Goal: Task Accomplishment & Management: Complete application form

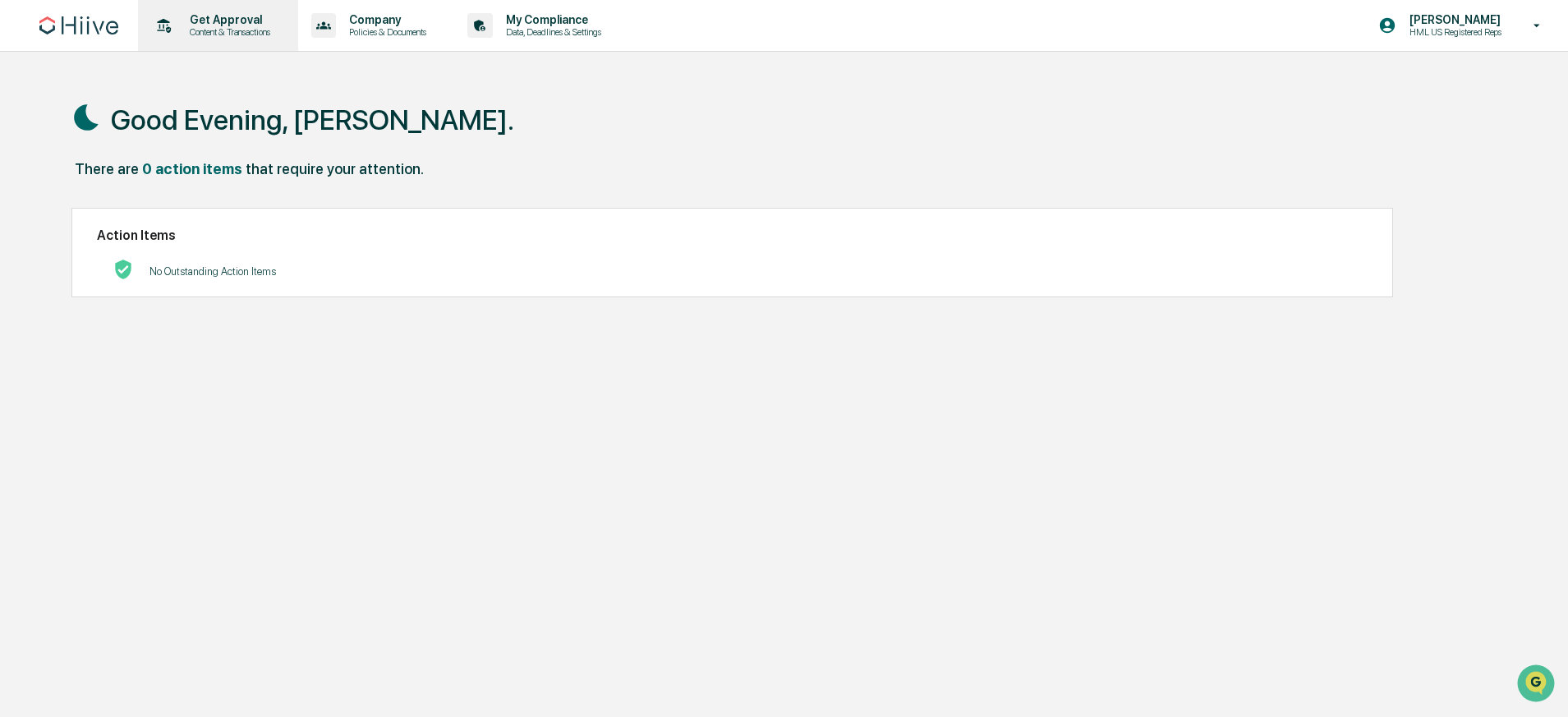
click at [263, 31] on p "Content & Transactions" at bounding box center [227, 32] width 101 height 11
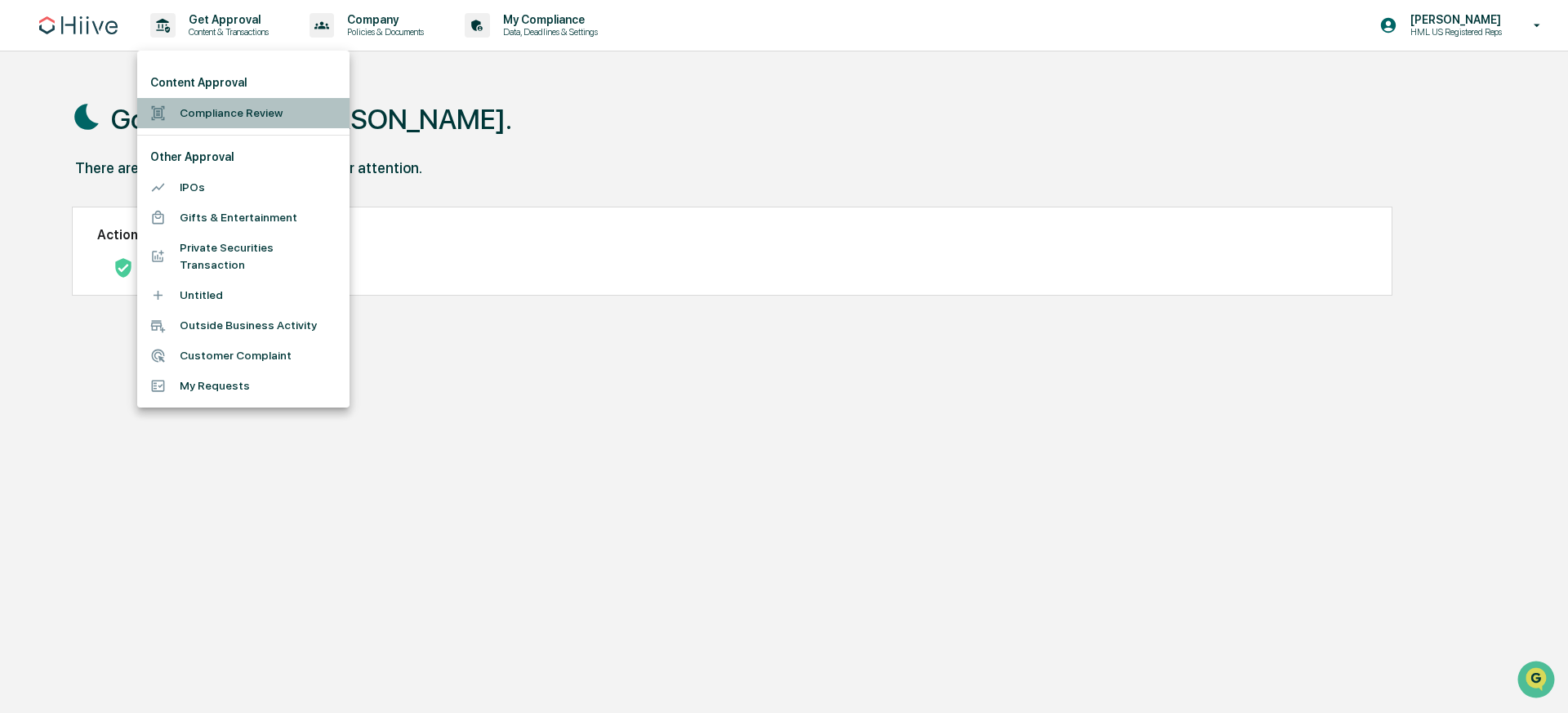
click at [285, 110] on li "Compliance Review" at bounding box center [243, 113] width 212 height 30
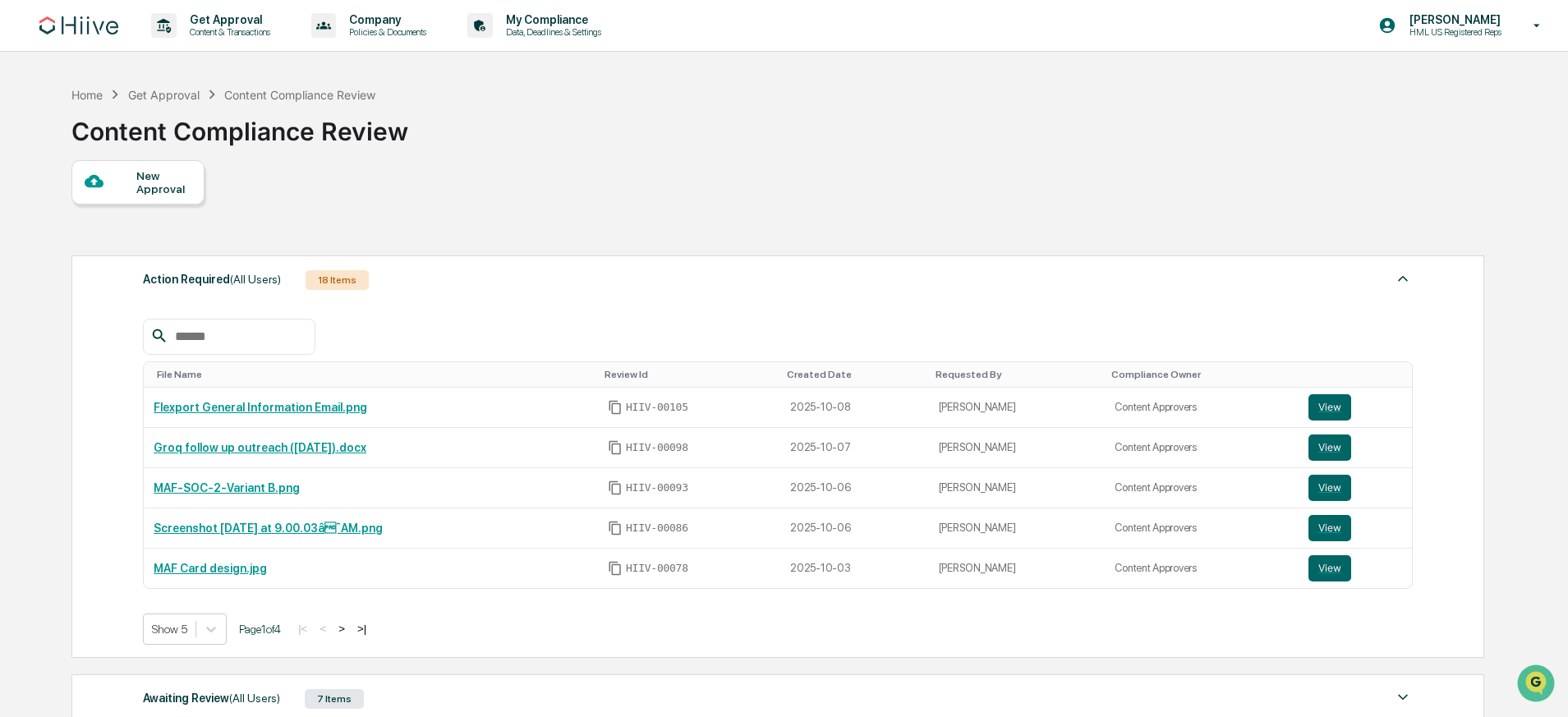
click at [173, 190] on div "New Approval" at bounding box center [163, 182] width 55 height 26
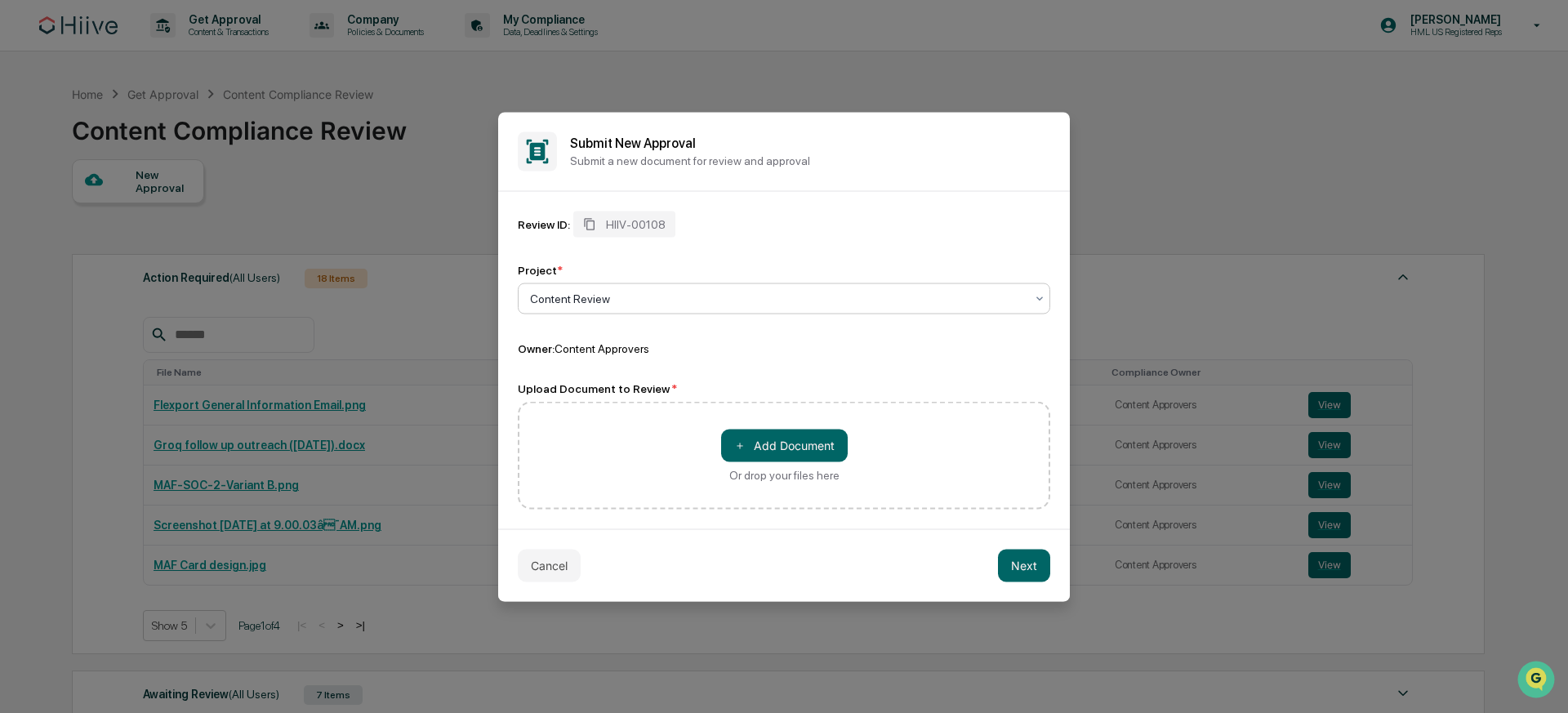
click at [777, 366] on div "Review ID: HIIV-00108 Project * Content Review Owner: Content Approvers Upload …" at bounding box center [784, 359] width 532 height 298
click at [1015, 565] on button "Next" at bounding box center [1023, 565] width 52 height 32
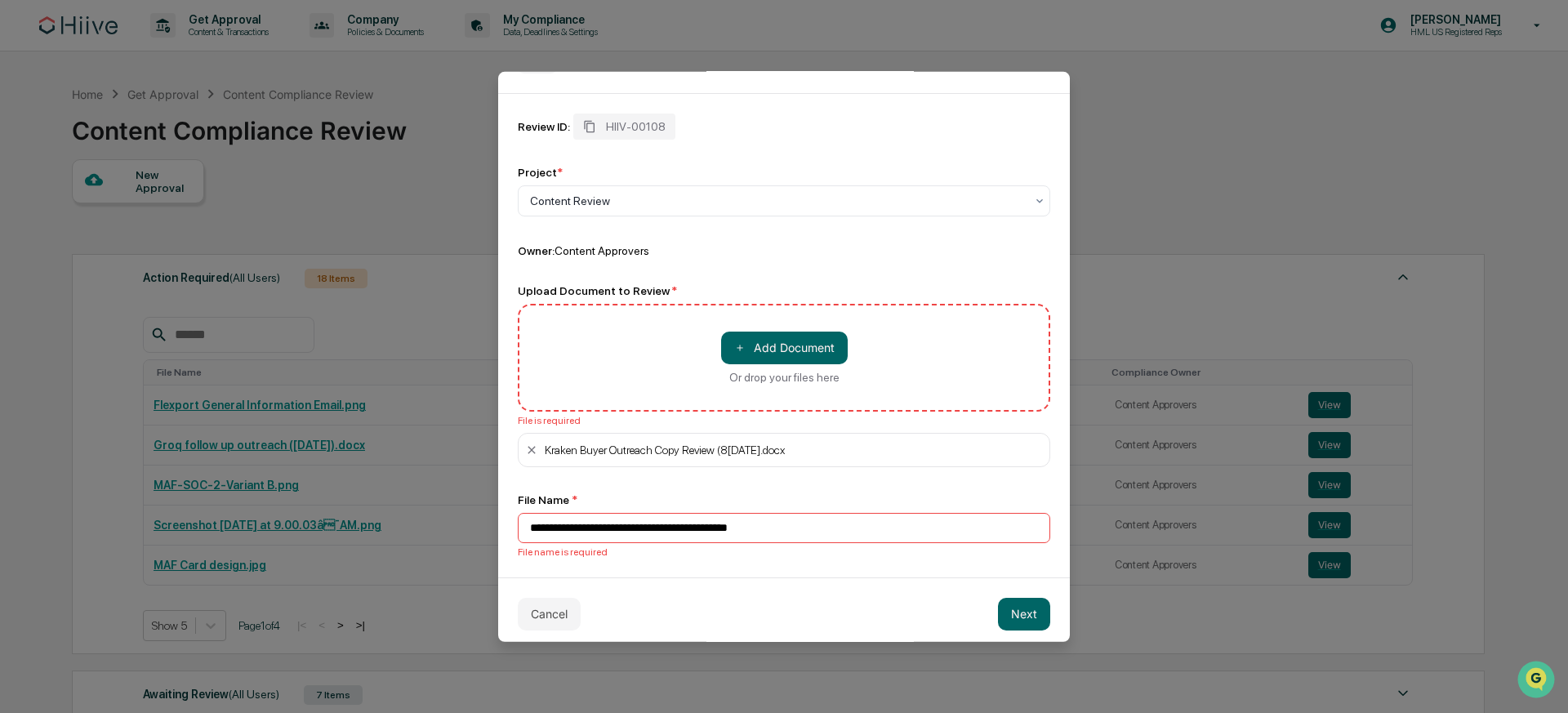
scroll to position [67, 0]
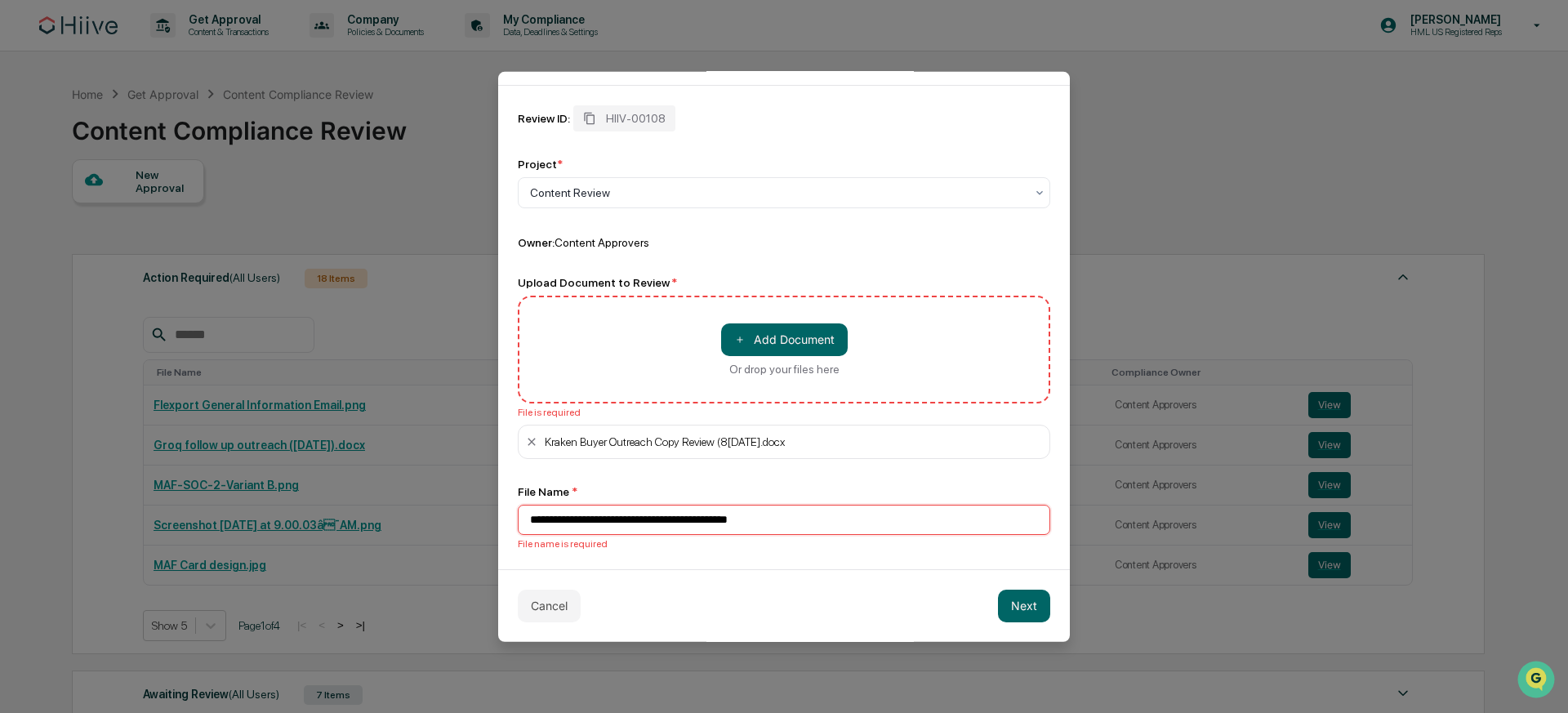
click at [622, 514] on input "**********" at bounding box center [784, 519] width 532 height 30
click at [831, 520] on input "**********" at bounding box center [784, 519] width 532 height 30
click at [795, 345] on button "＋ Add Document" at bounding box center [784, 339] width 127 height 32
click at [746, 599] on div "Cancel Next" at bounding box center [784, 604] width 572 height 72
click at [1018, 616] on button "Next" at bounding box center [1023, 605] width 52 height 32
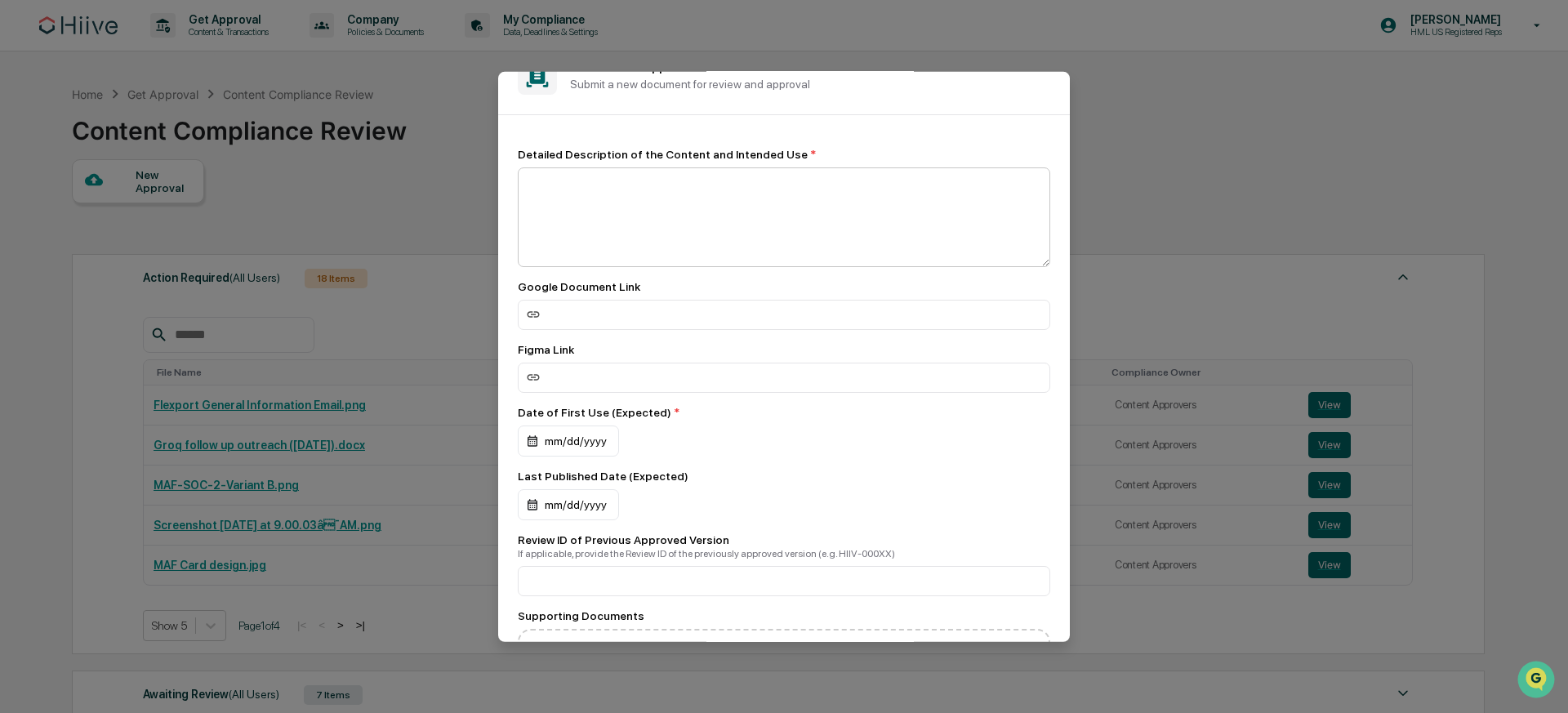
scroll to position [0, 0]
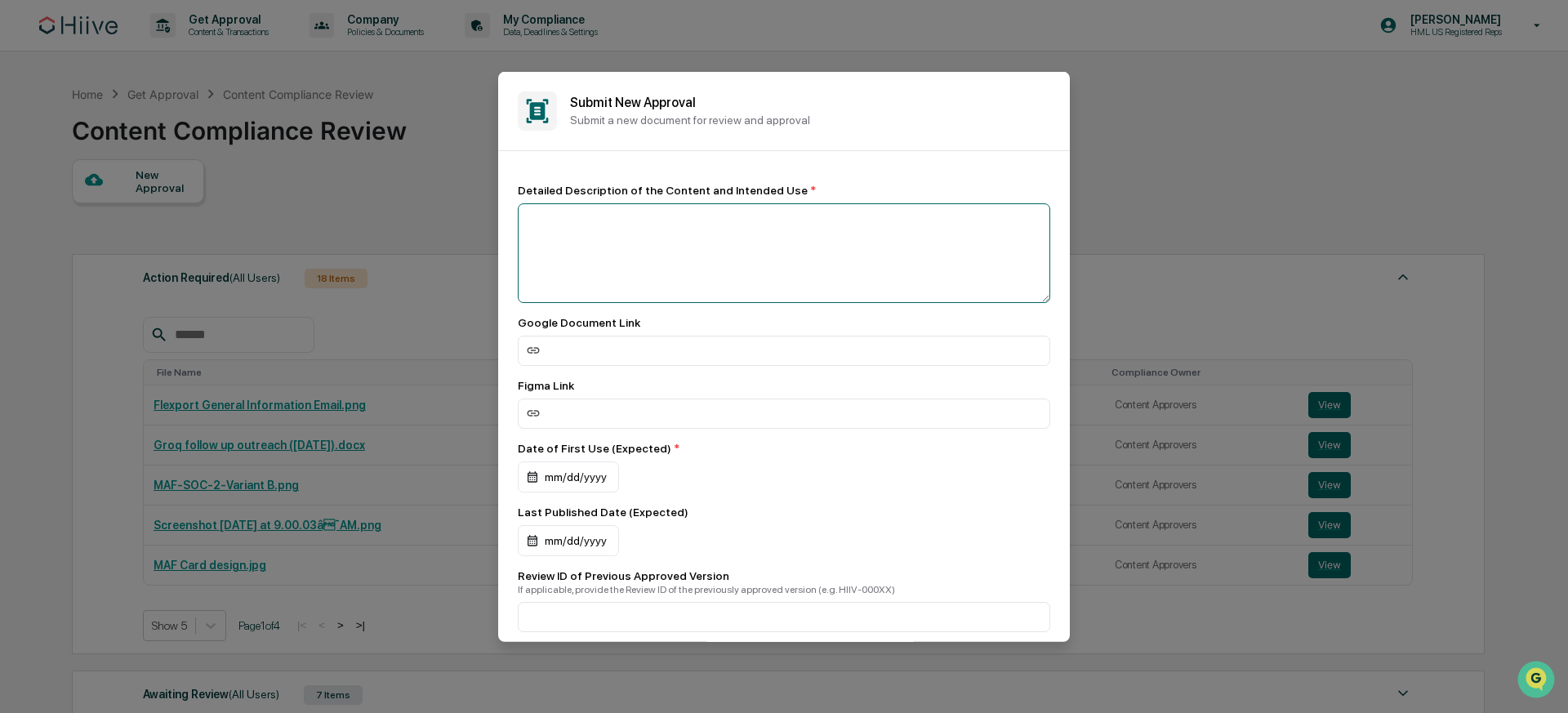
click at [579, 246] on textarea at bounding box center [784, 252] width 532 height 100
type textarea "**********"
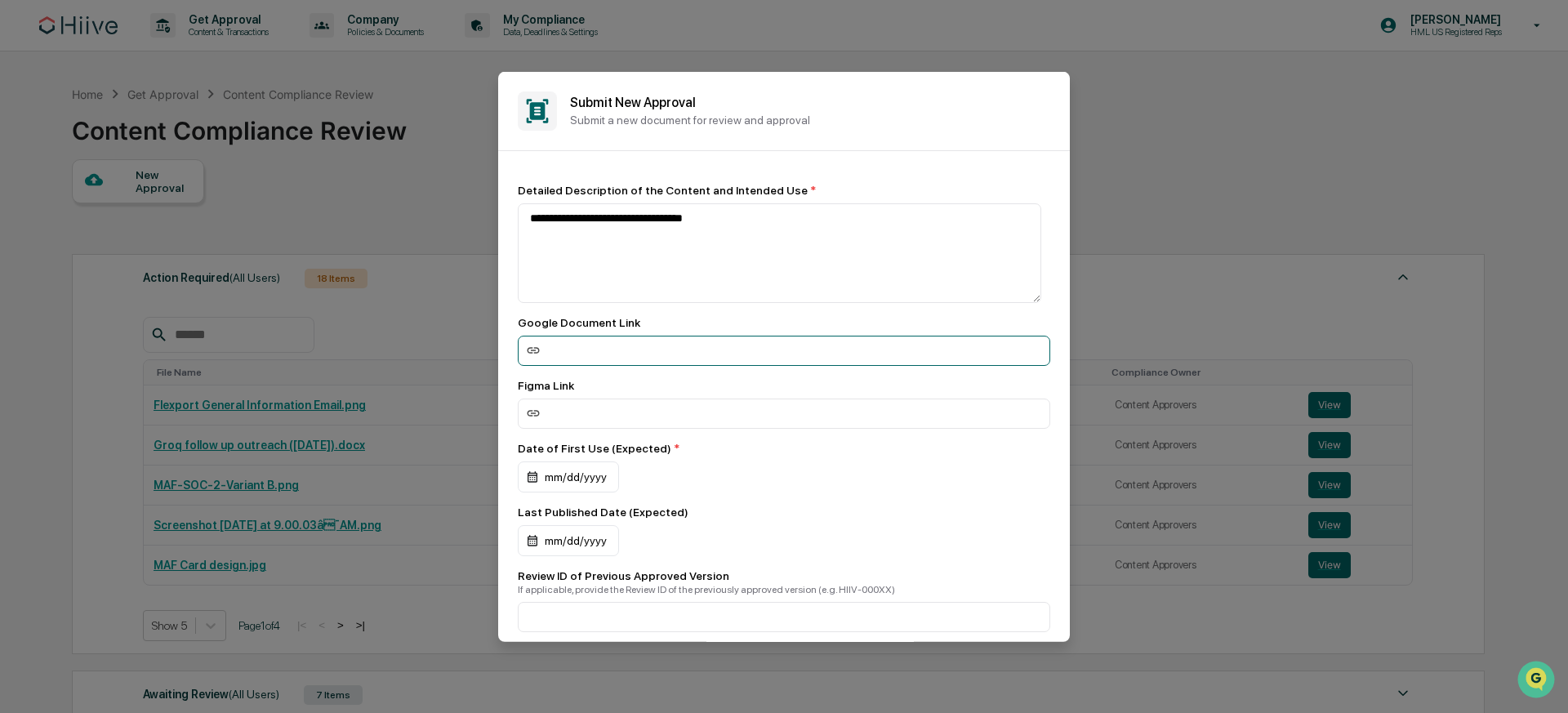
click at [601, 350] on input at bounding box center [784, 350] width 532 height 30
paste input "**********"
type input "**********"
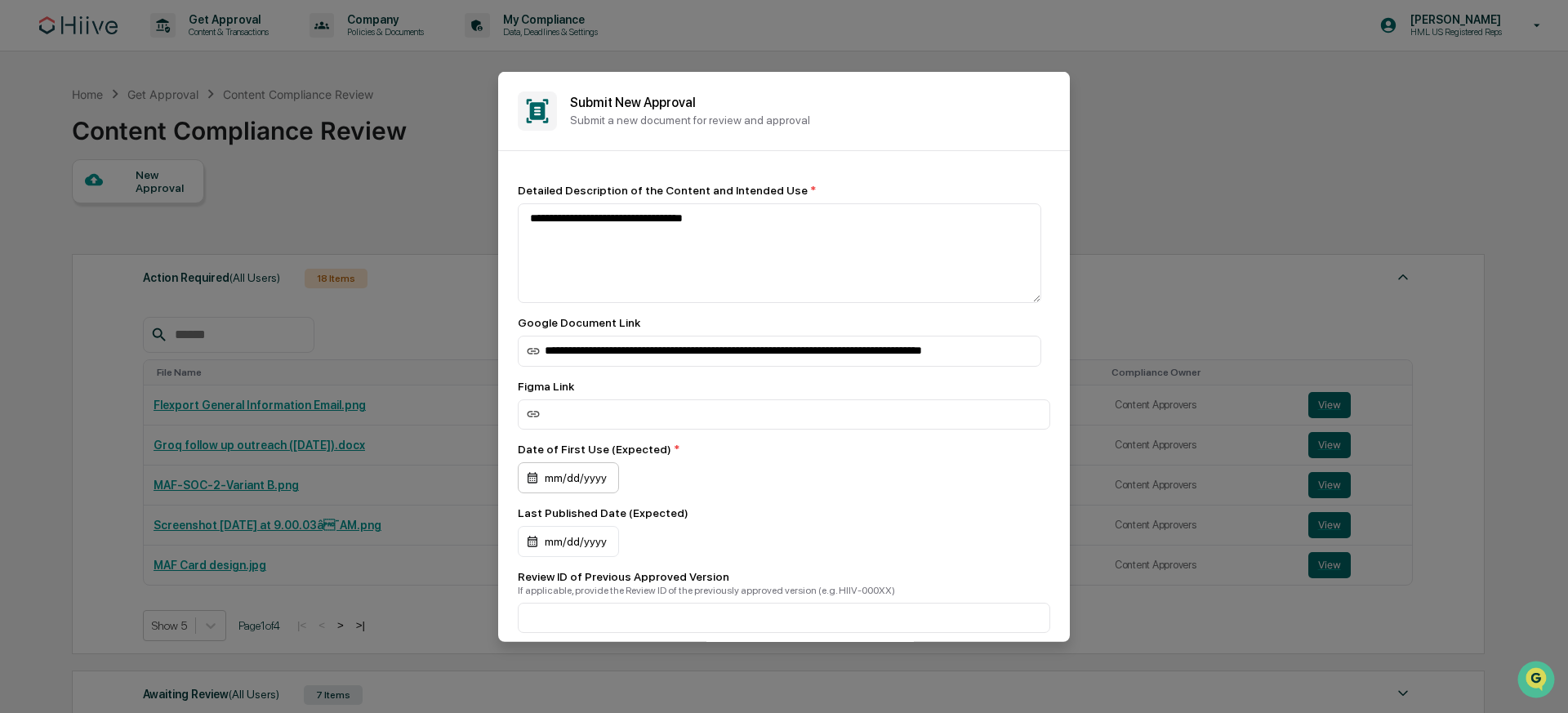
click at [590, 485] on div "mm/dd/yyyy" at bounding box center [568, 477] width 101 height 31
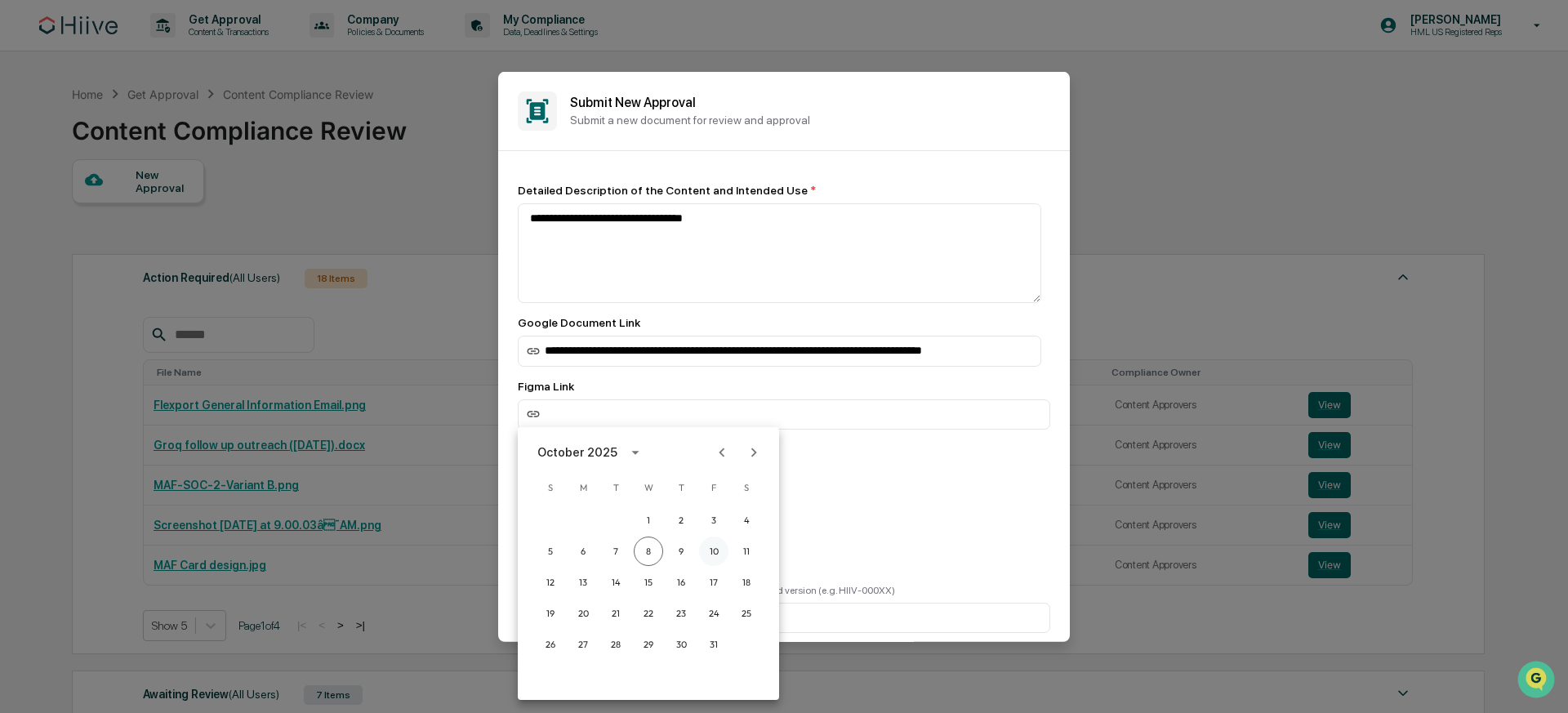
click at [710, 555] on button "10" at bounding box center [713, 551] width 30 height 30
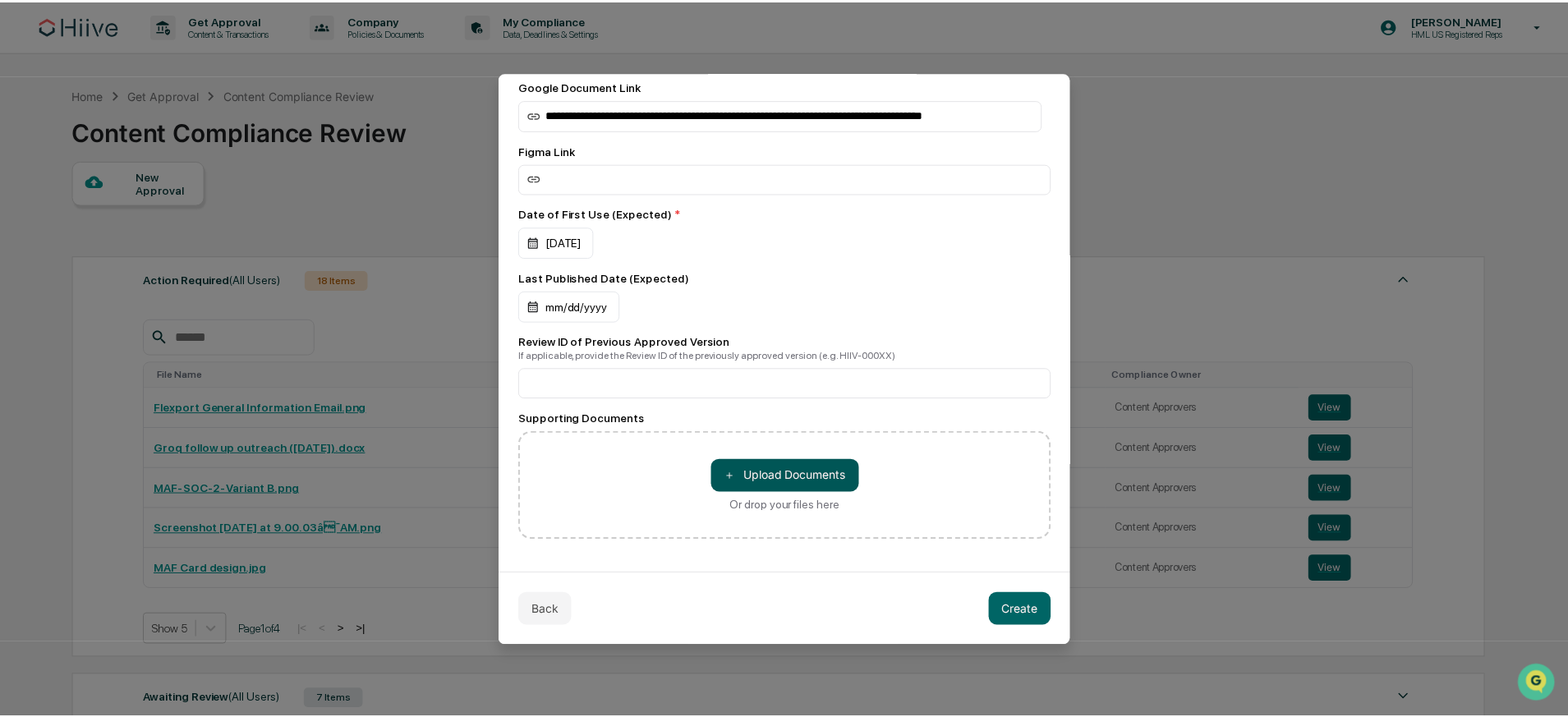
scroll to position [243, 0]
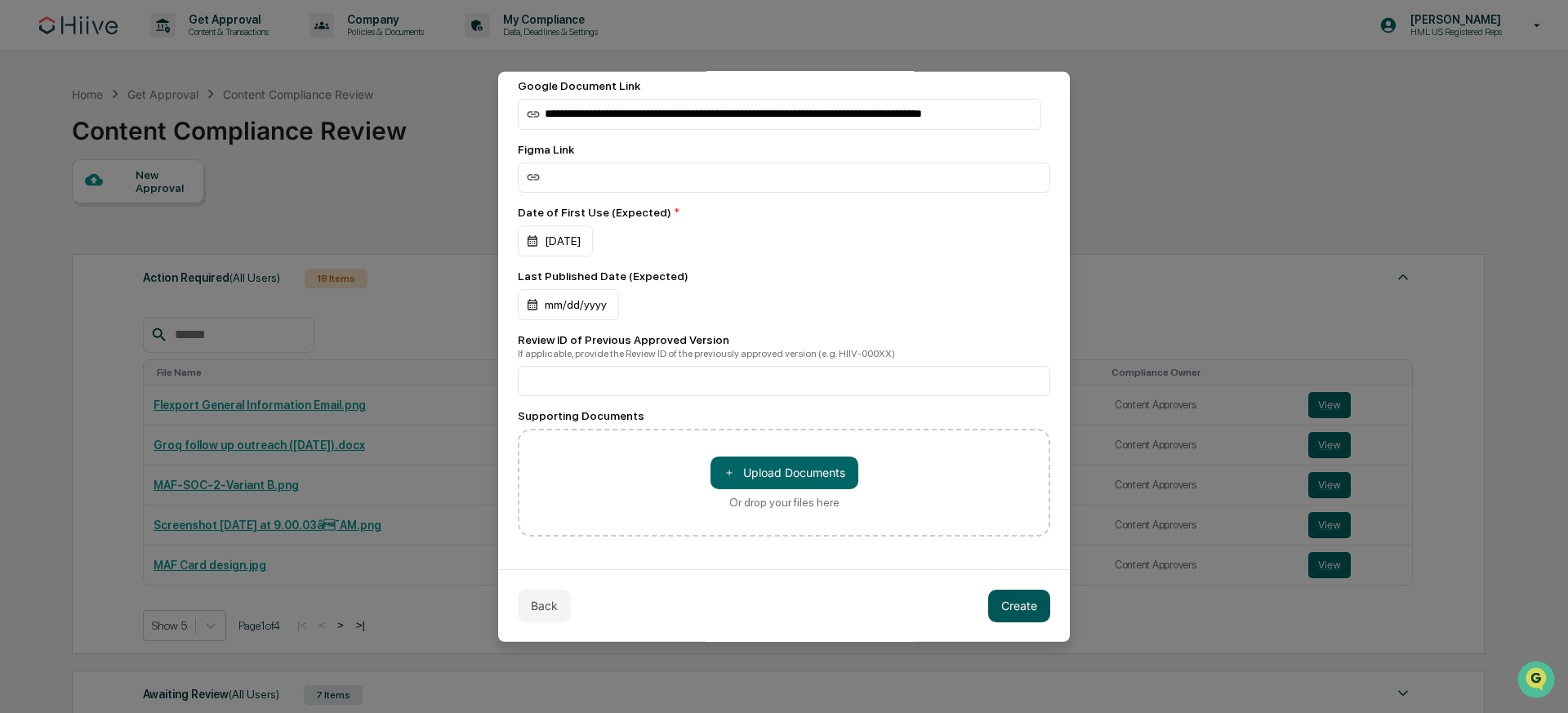
click at [1010, 604] on button "Create" at bounding box center [1019, 605] width 62 height 32
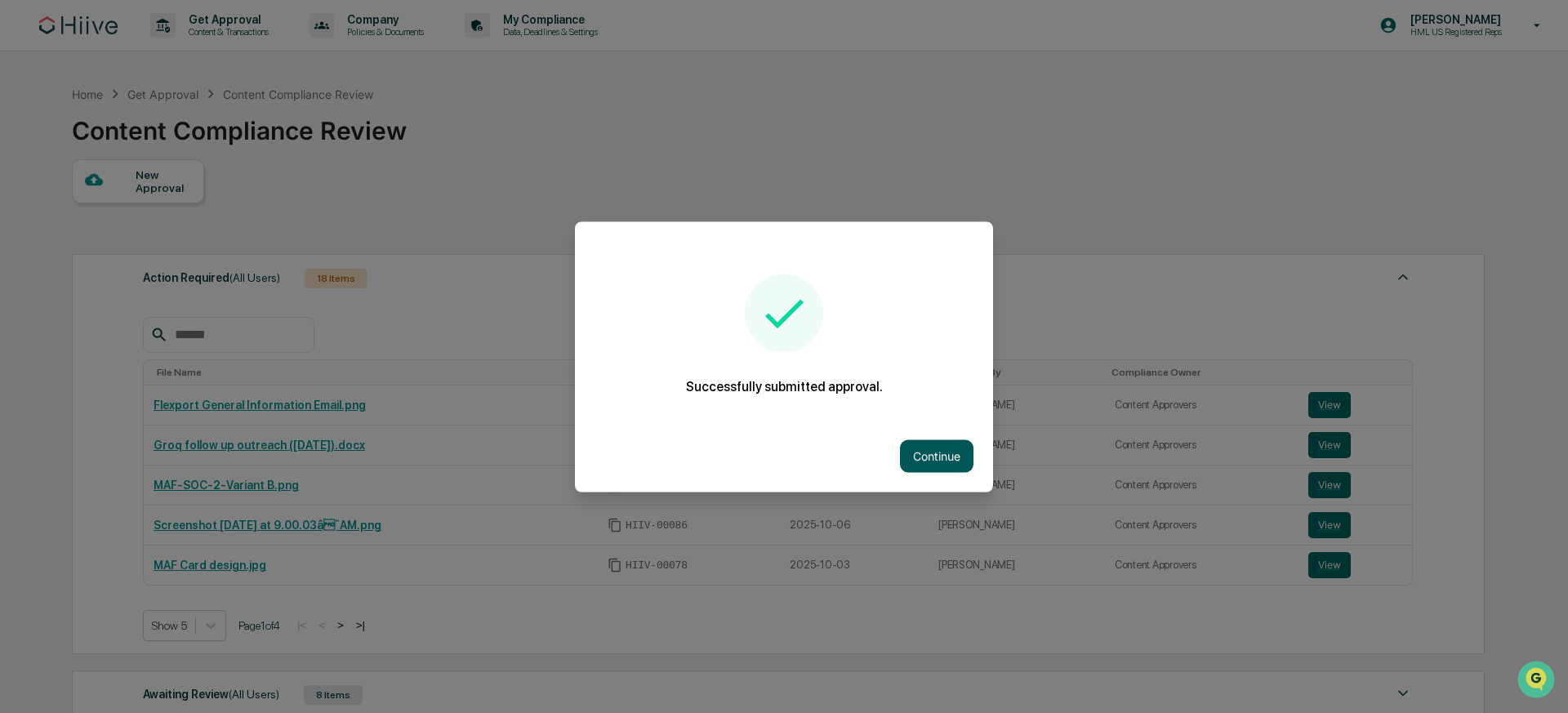
click at [944, 464] on button "Continue" at bounding box center [936, 456] width 73 height 32
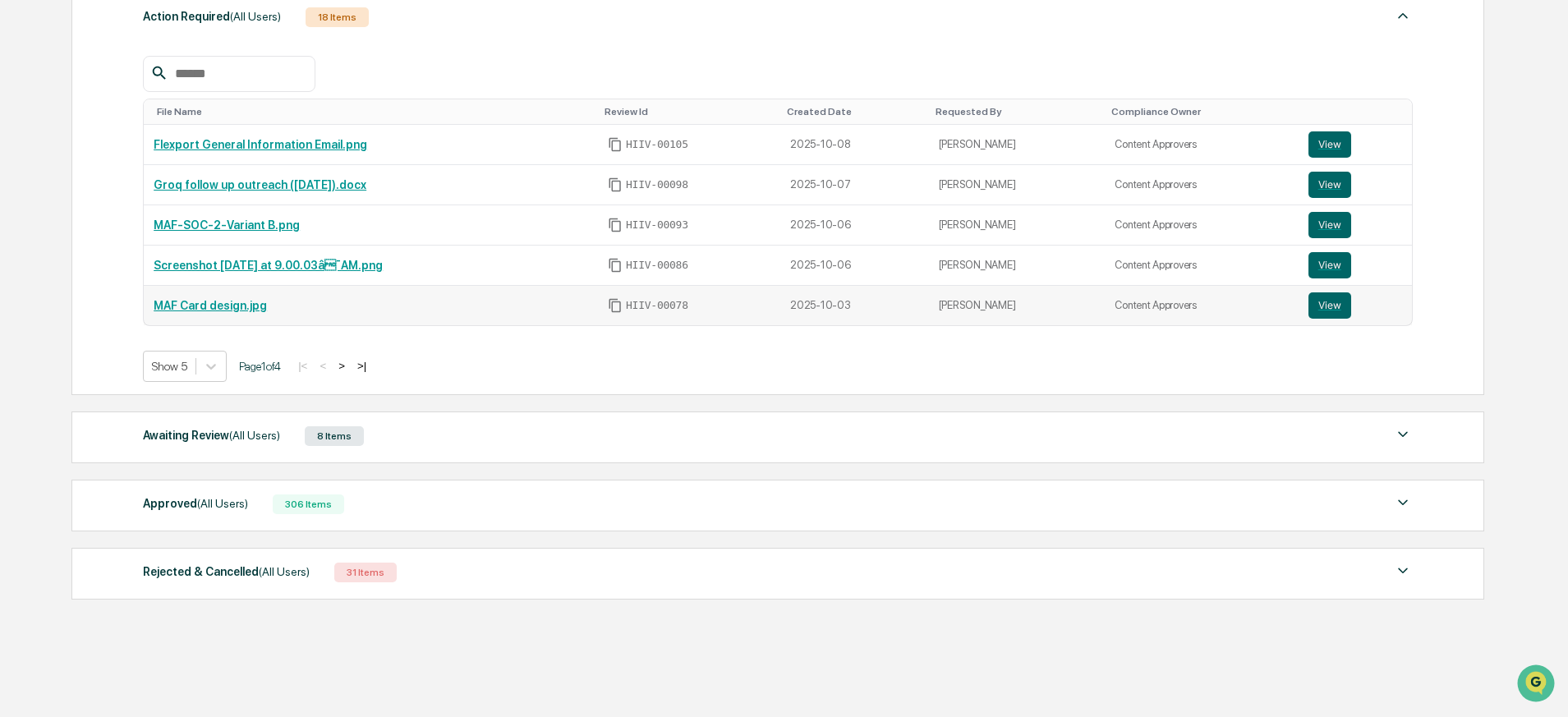
scroll to position [295, 0]
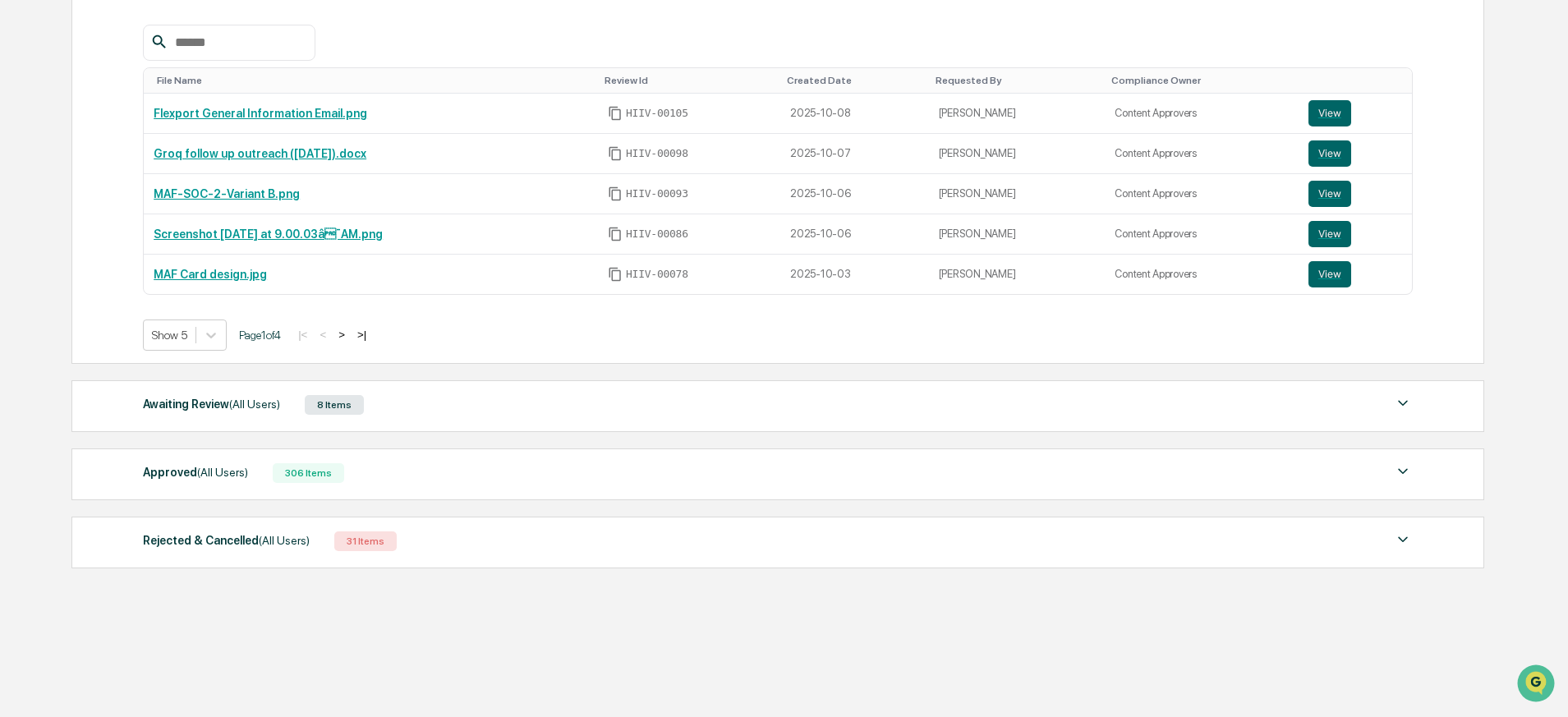
click at [235, 406] on span "(All Users)" at bounding box center [254, 404] width 51 height 13
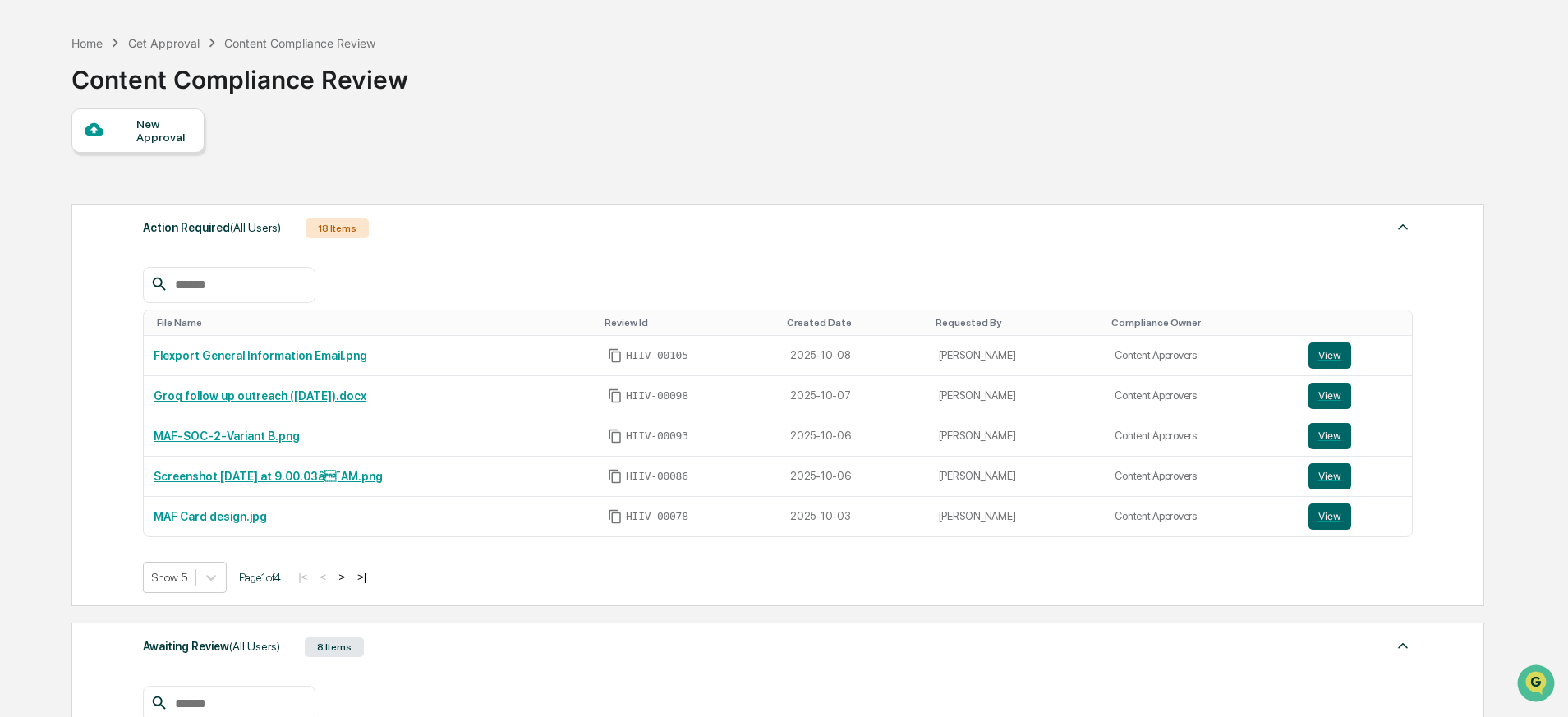
scroll to position [0, 0]
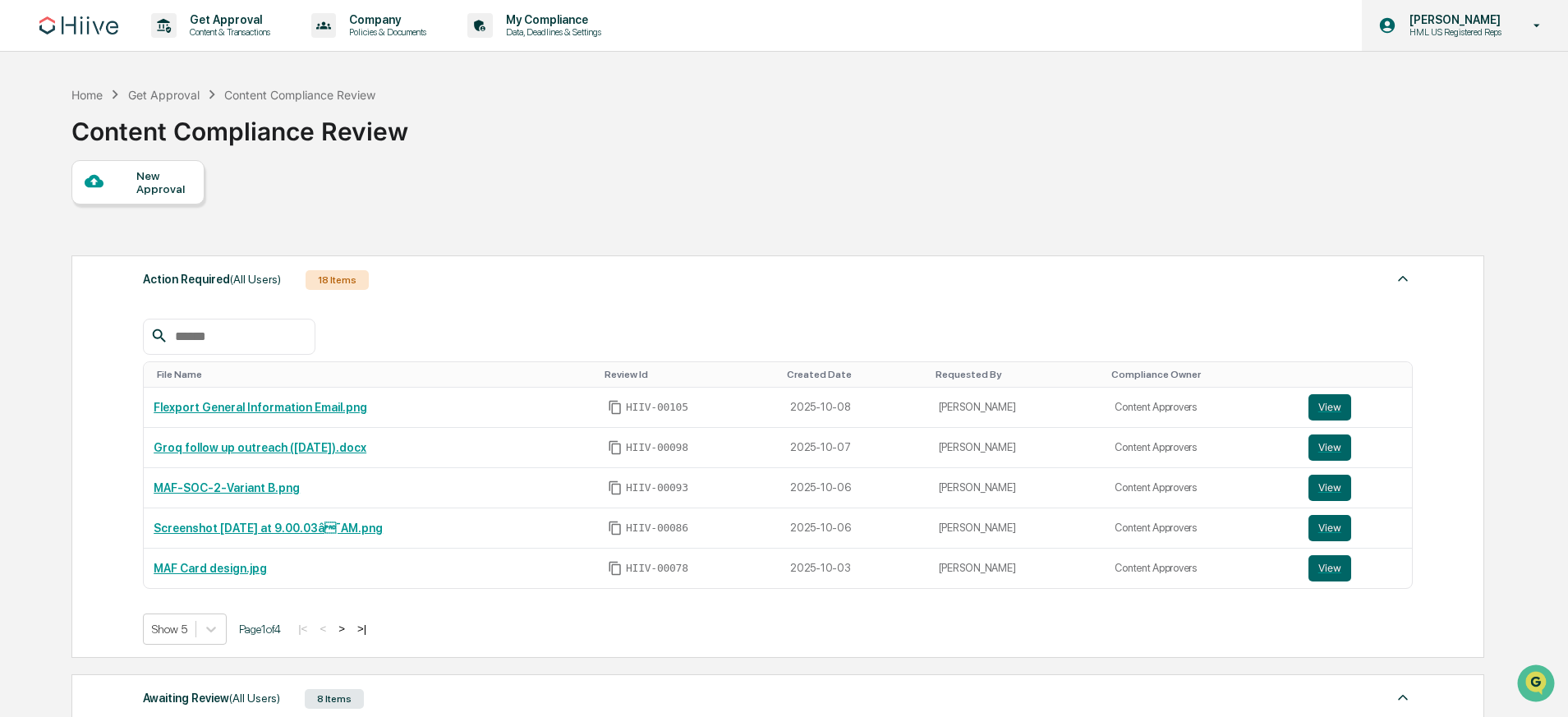
drag, startPoint x: 1419, startPoint y: 98, endPoint x: 1411, endPoint y: 50, distance: 48.7
click at [1419, 98] on div "Home Get Approval Content Compliance Review Content Compliance Review" at bounding box center [777, 120] width 1411 height 82
